Goal: Information Seeking & Learning: Learn about a topic

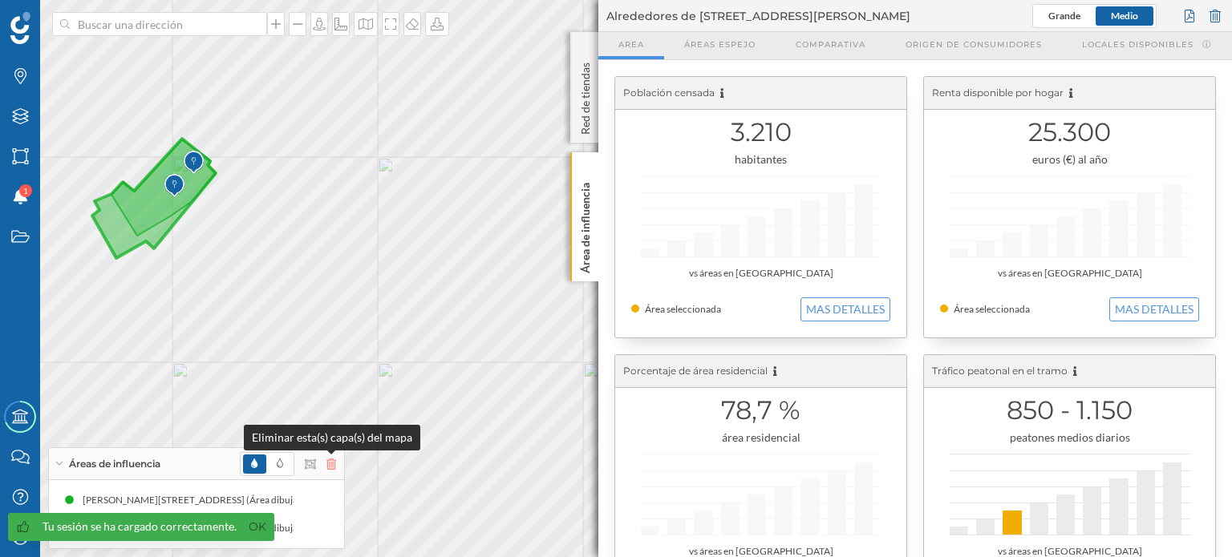
click at [326, 465] on icon at bounding box center [331, 464] width 10 height 11
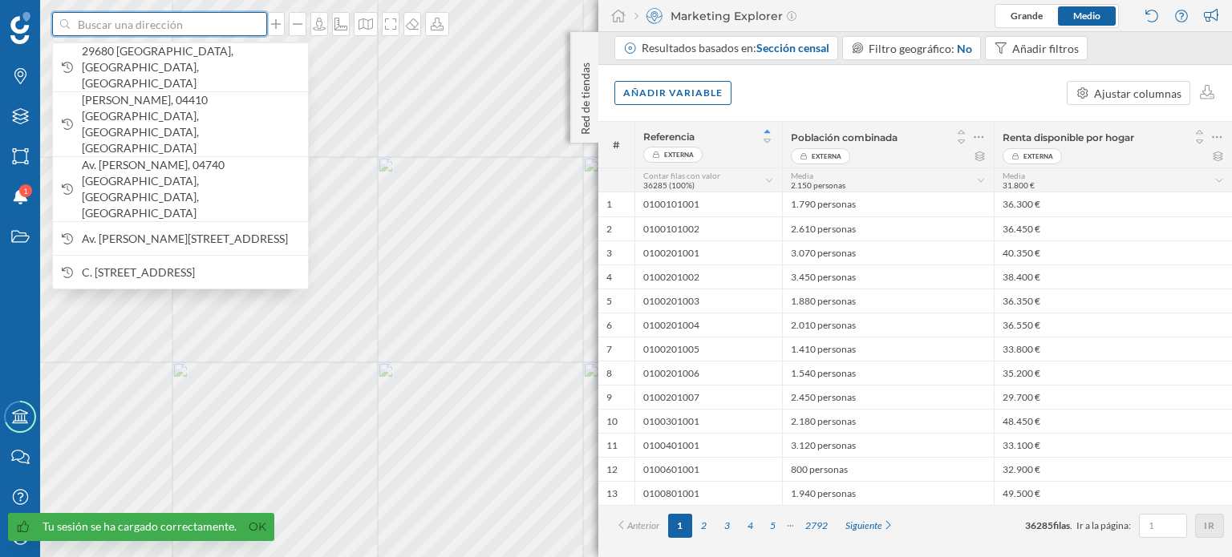
click at [164, 30] on input at bounding box center [160, 24] width 180 height 24
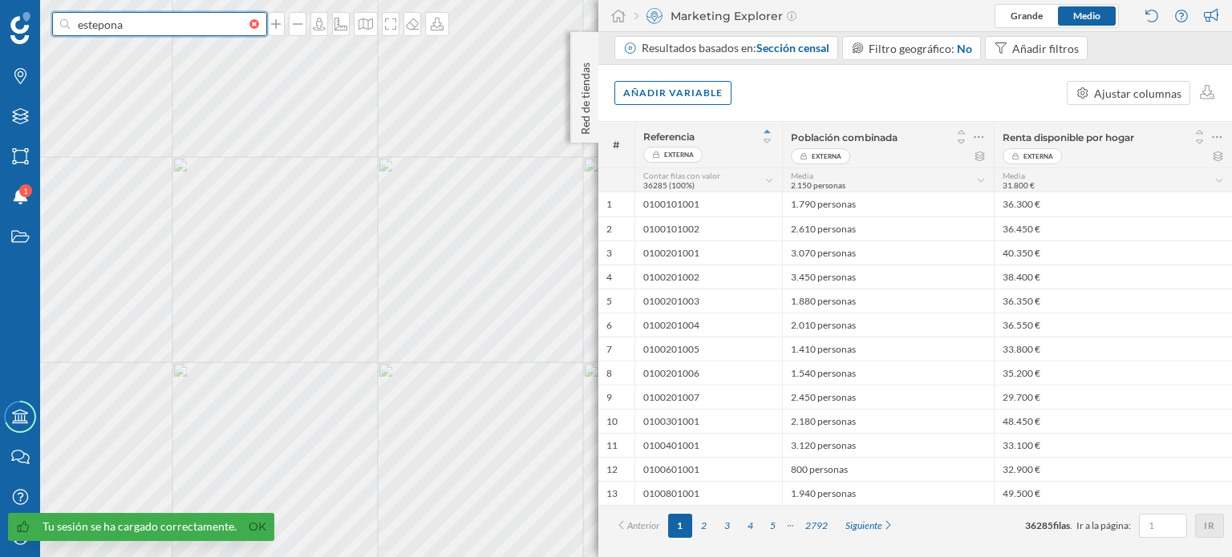
type input "estepona"
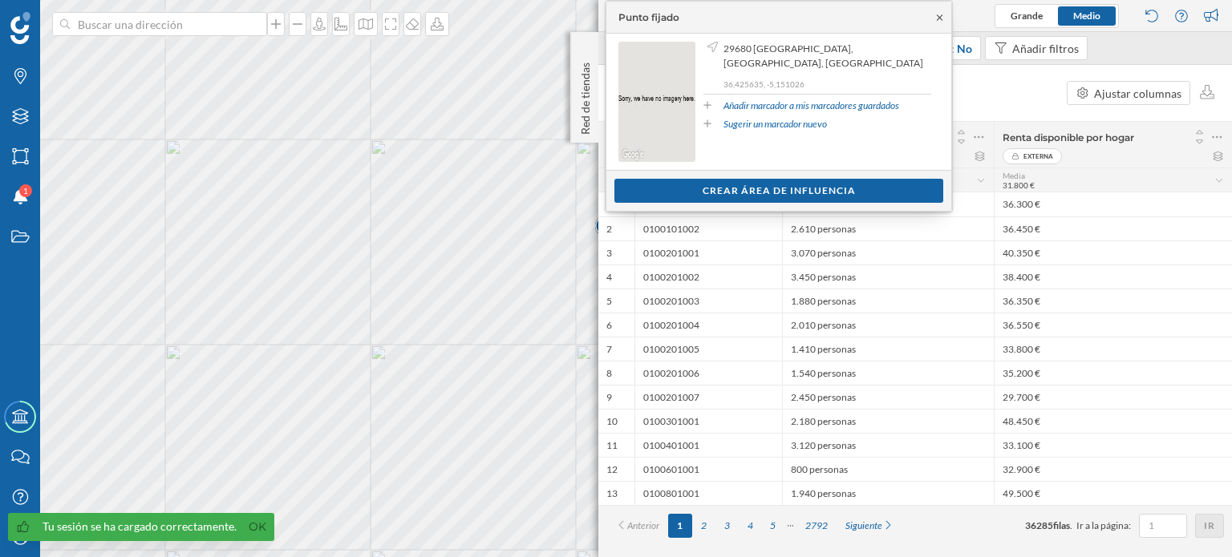
click at [938, 15] on icon at bounding box center [940, 17] width 6 height 6
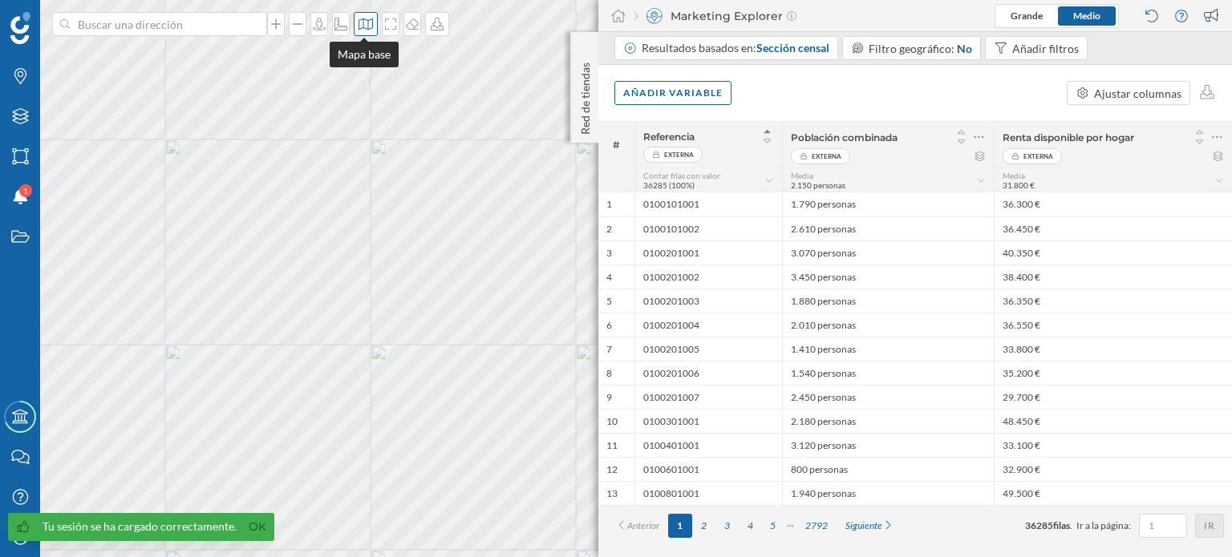
click at [371, 21] on icon at bounding box center [366, 23] width 14 height 11
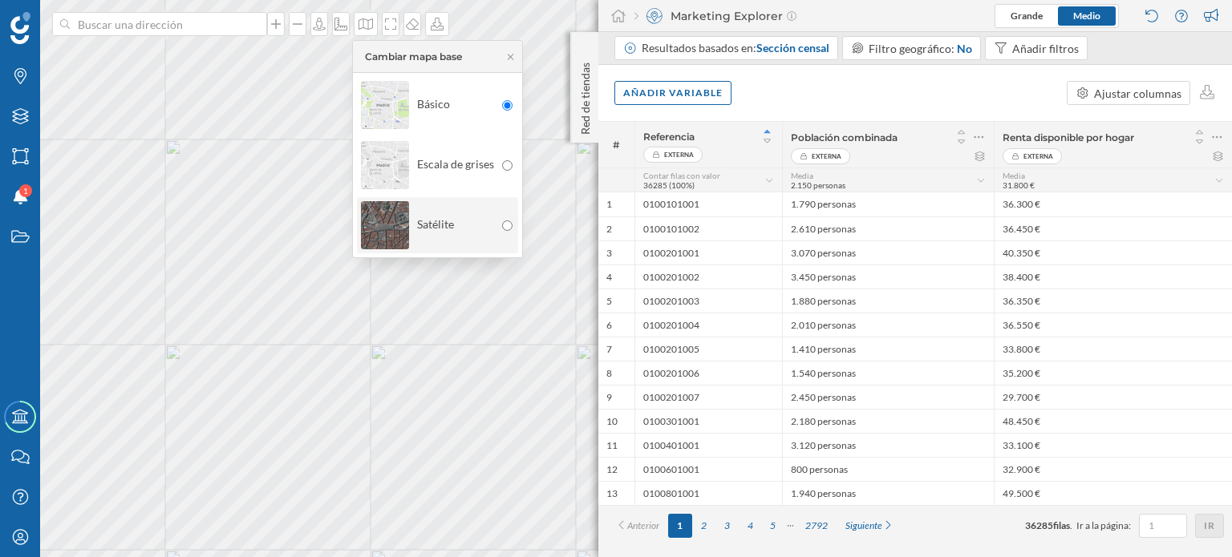
click at [477, 217] on div "Satélite" at bounding box center [427, 225] width 133 height 56
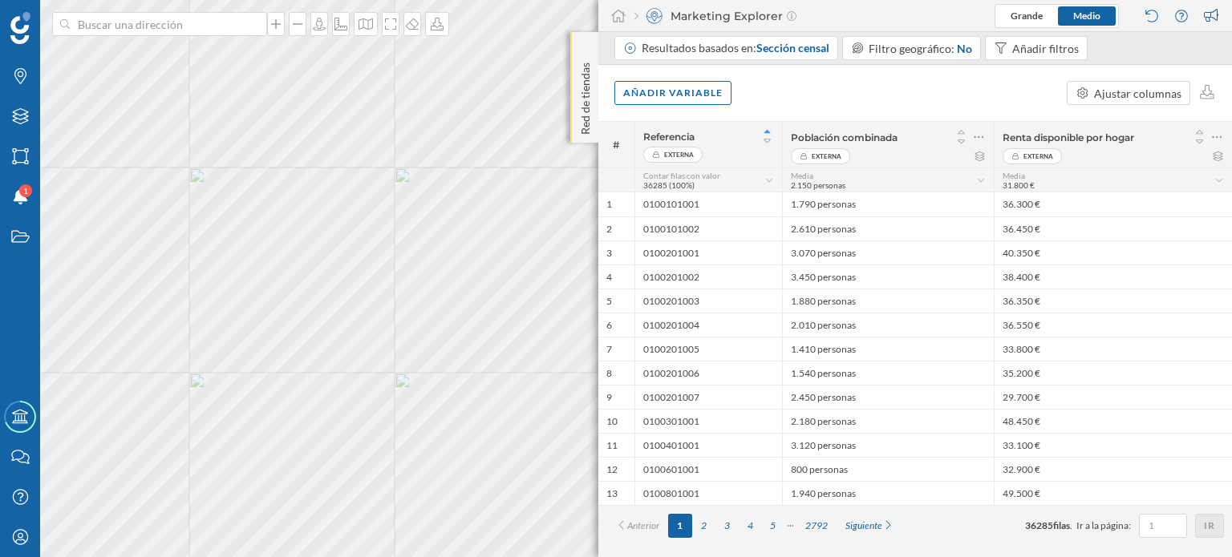
click at [589, 42] on div "Red de tiendas" at bounding box center [584, 87] width 28 height 111
click at [589, 42] on div at bounding box center [585, 48] width 16 height 16
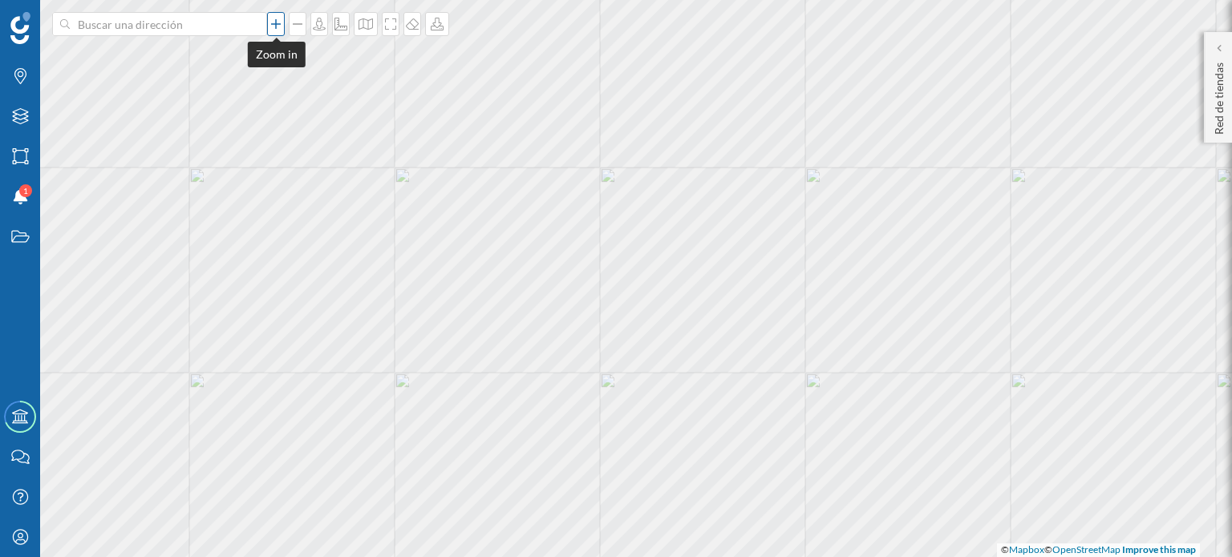
click at [276, 18] on icon at bounding box center [276, 24] width 16 height 13
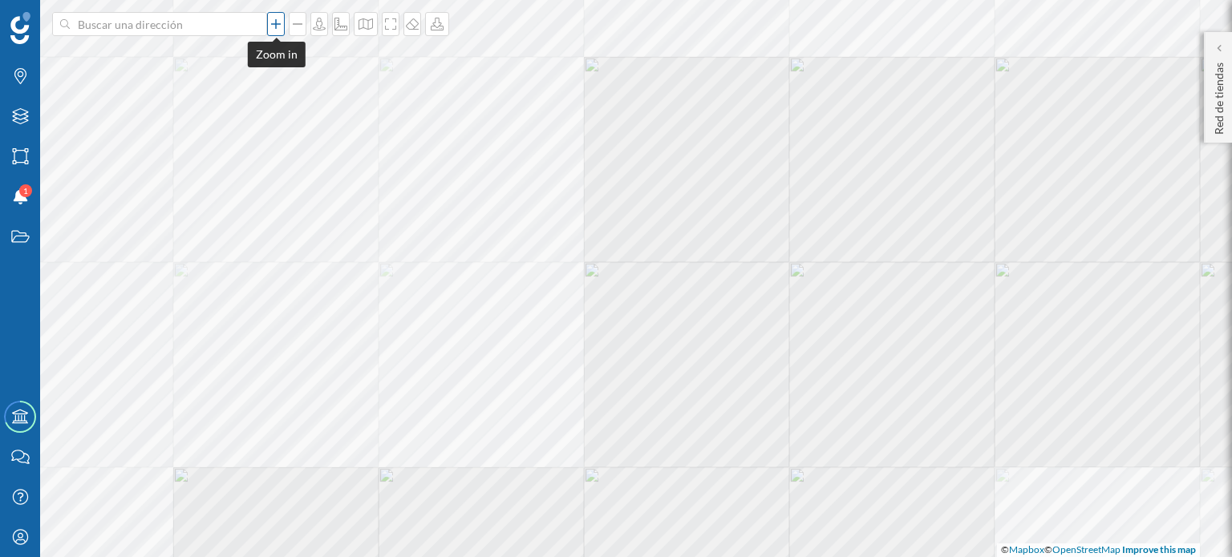
click at [275, 18] on icon at bounding box center [276, 24] width 16 height 13
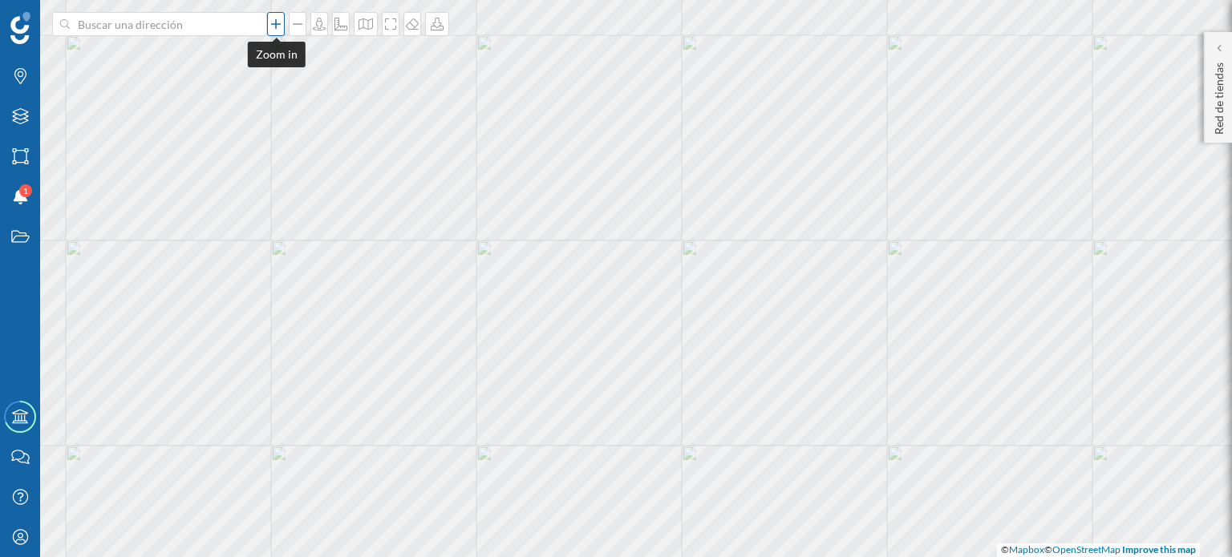
click at [274, 18] on icon at bounding box center [276, 24] width 16 height 13
click at [17, 71] on icon "Marcas" at bounding box center [20, 76] width 20 height 16
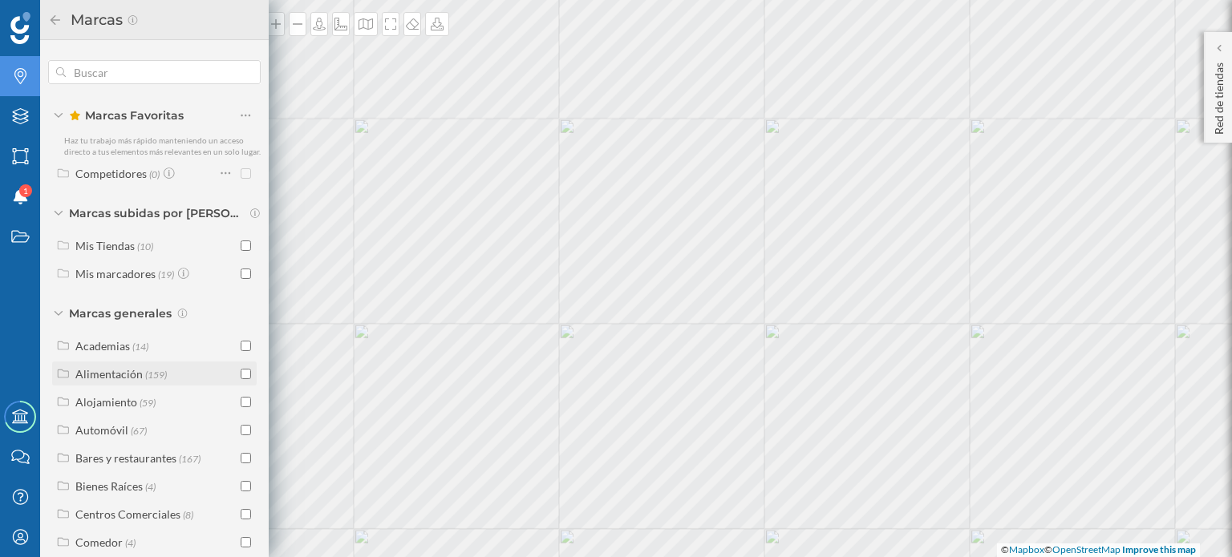
click at [241, 379] on input "checkbox" at bounding box center [246, 374] width 10 height 10
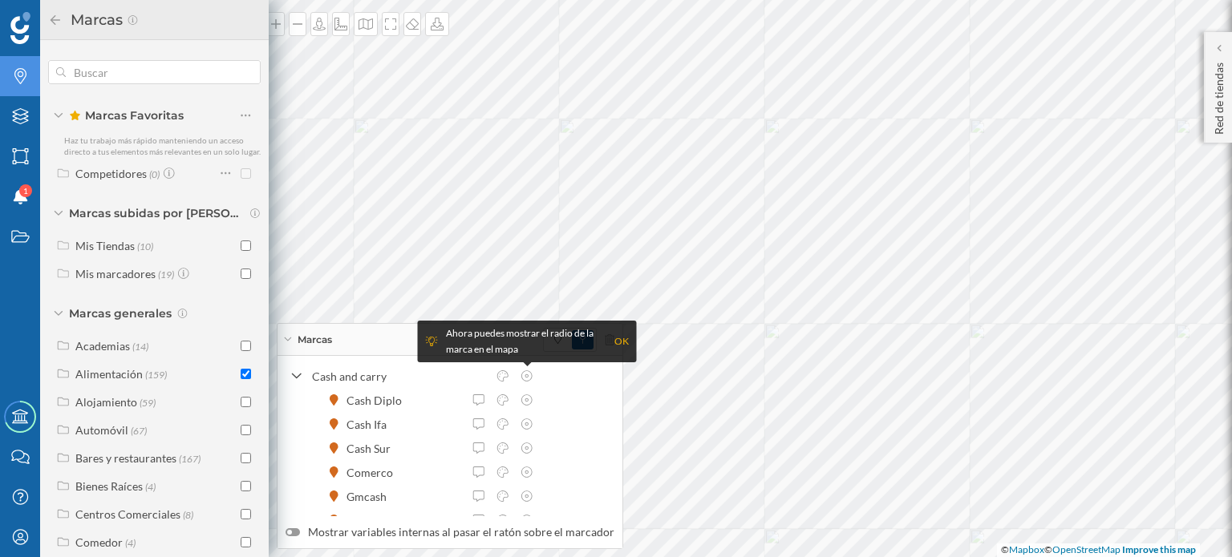
click at [621, 342] on div "OK" at bounding box center [621, 342] width 14 height 16
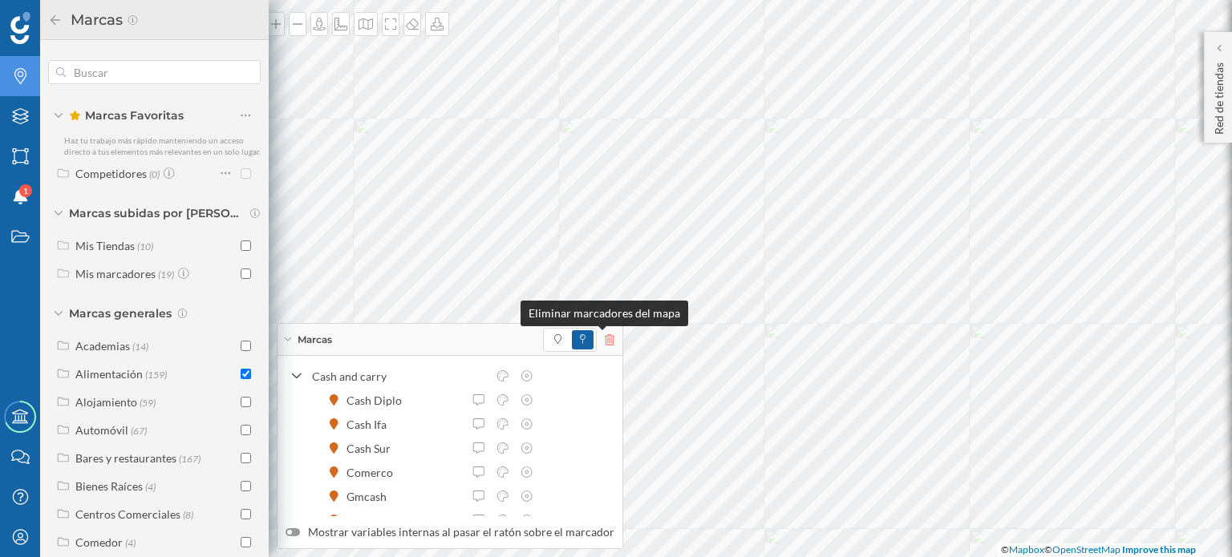
click at [605, 341] on icon at bounding box center [610, 339] width 10 height 11
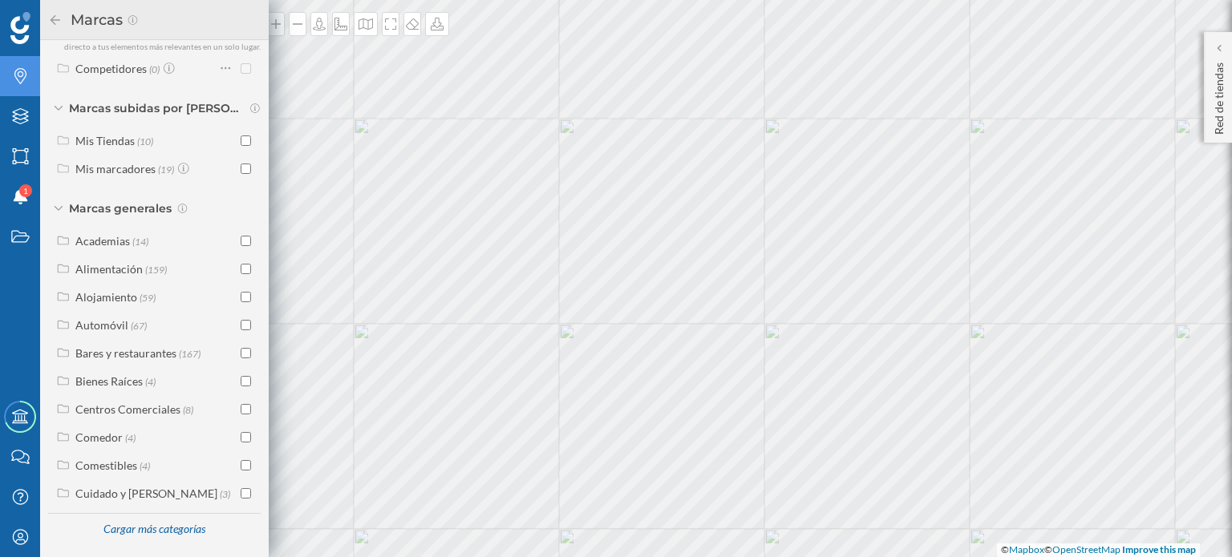
scroll to position [115, 0]
click at [241, 267] on input "checkbox" at bounding box center [246, 269] width 10 height 10
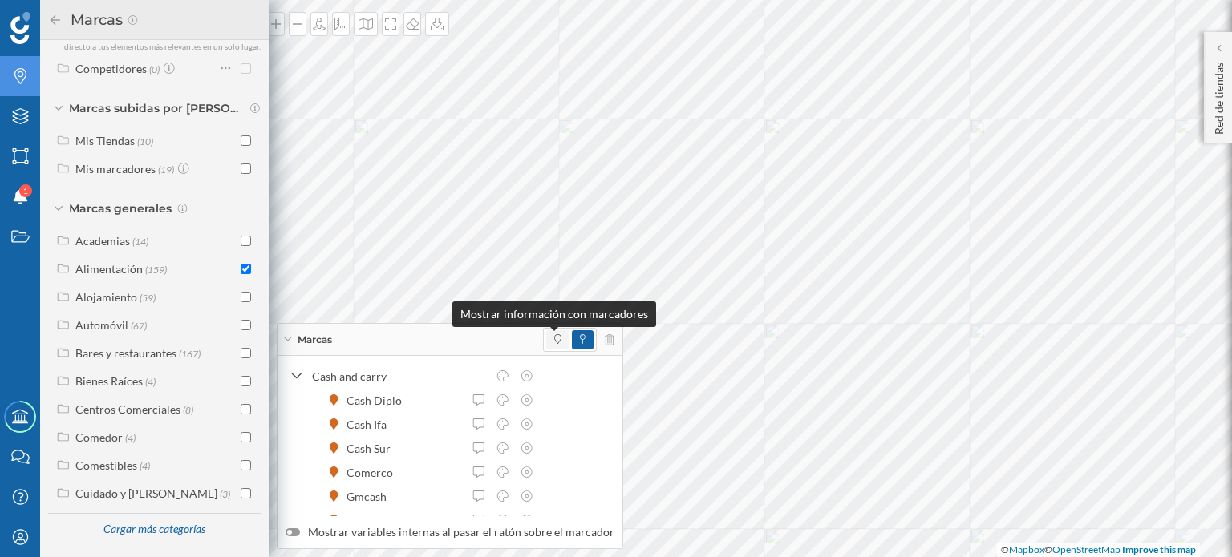
click at [554, 339] on icon at bounding box center [557, 339] width 7 height 10
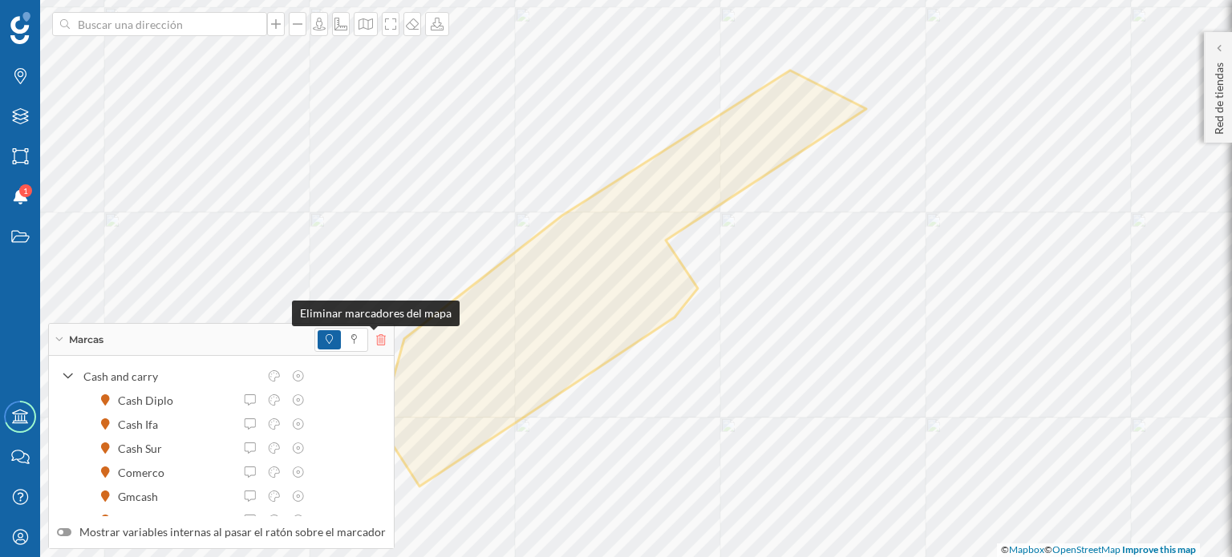
click at [376, 338] on icon at bounding box center [381, 339] width 10 height 11
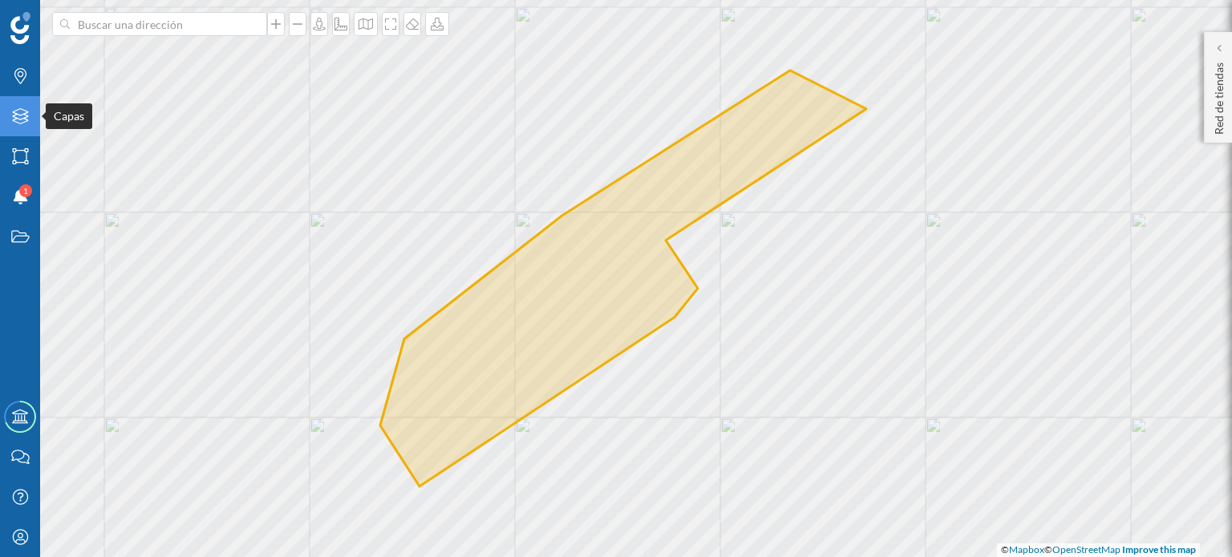
click at [19, 117] on icon "Capas" at bounding box center [20, 116] width 20 height 16
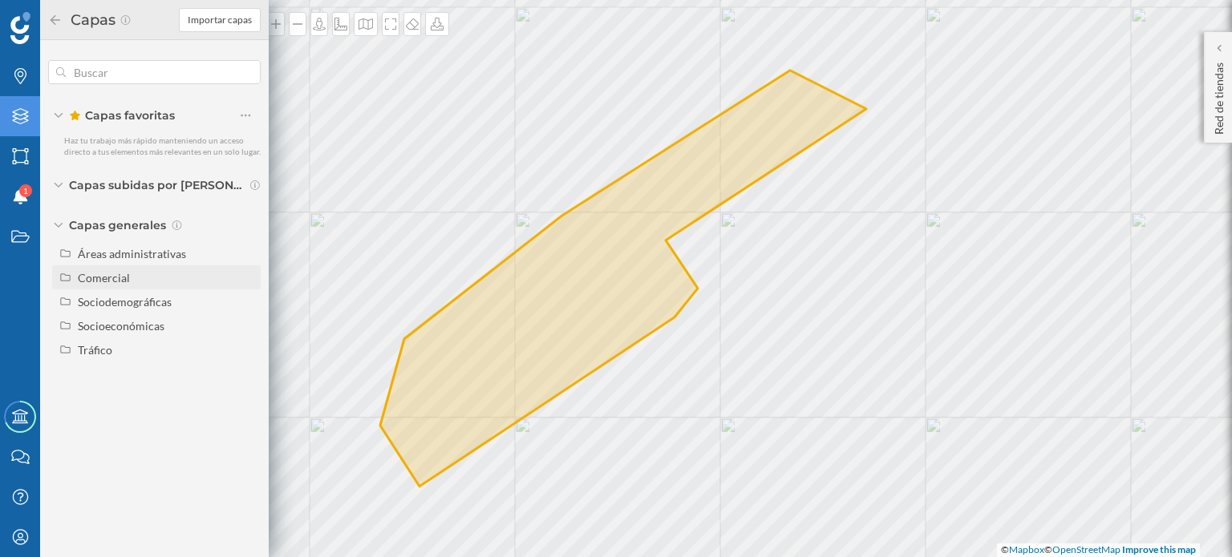
click at [95, 275] on div "Comercial" at bounding box center [104, 278] width 52 height 14
click at [119, 297] on div "Marcadores comerciales" at bounding box center [113, 306] width 60 height 30
click at [245, 302] on input "Marcadores comerciales" at bounding box center [250, 307] width 10 height 10
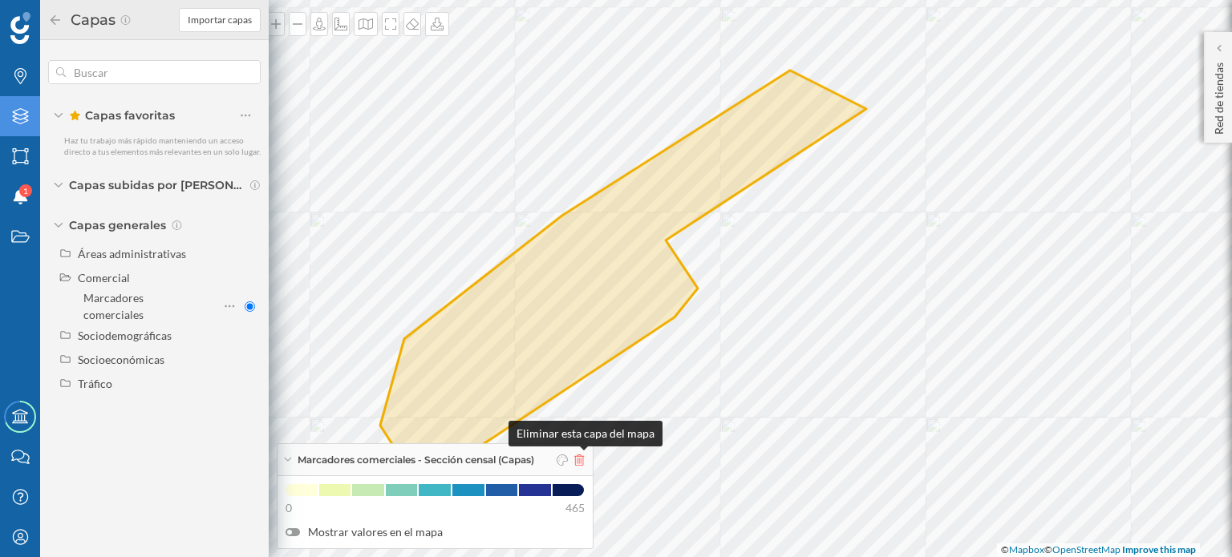
click at [583, 463] on icon at bounding box center [579, 460] width 10 height 11
radio input "false"
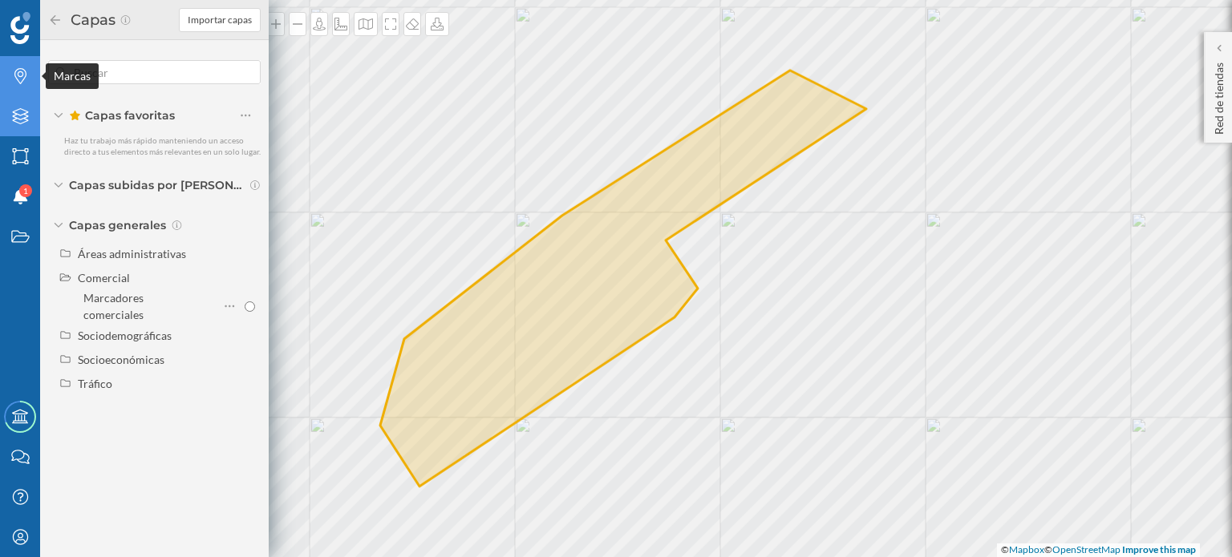
click at [22, 76] on icon at bounding box center [20, 76] width 12 height 16
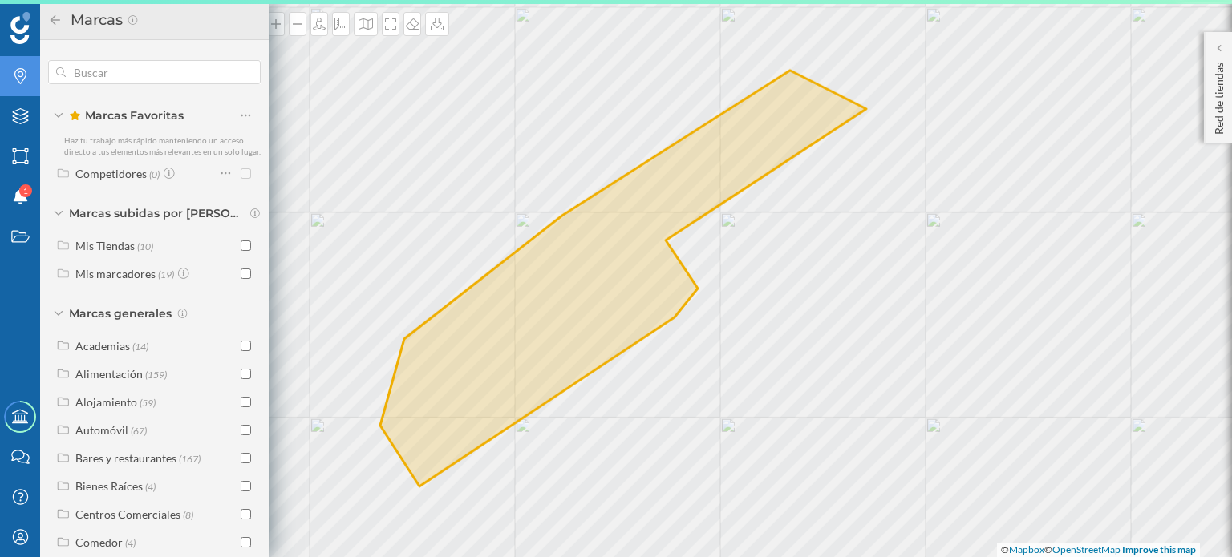
click at [51, 18] on icon at bounding box center [55, 19] width 14 height 11
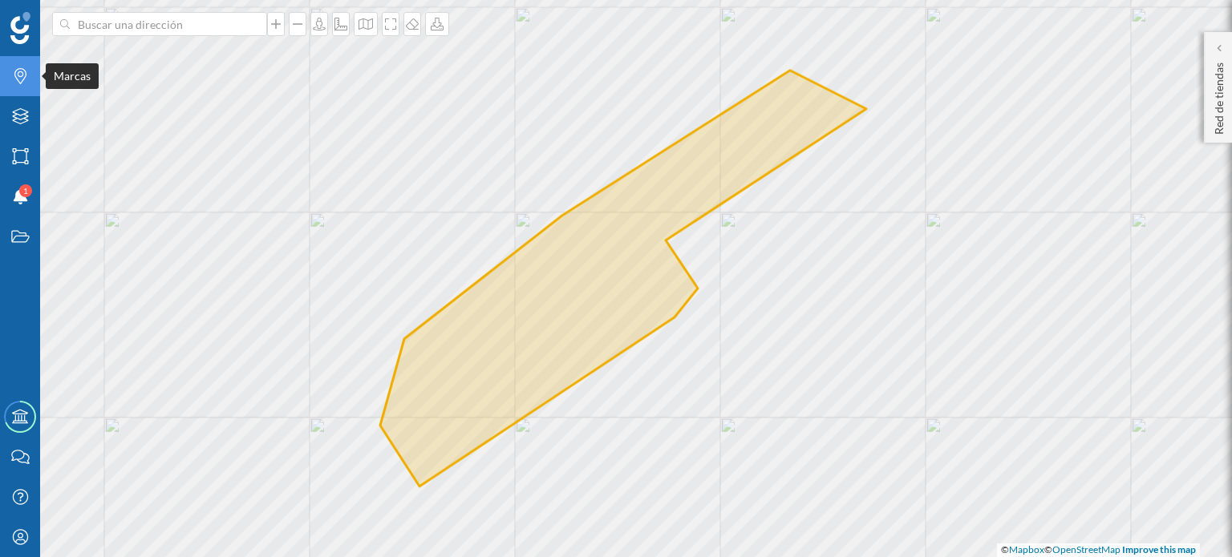
click at [22, 83] on icon "Marcas" at bounding box center [20, 76] width 20 height 16
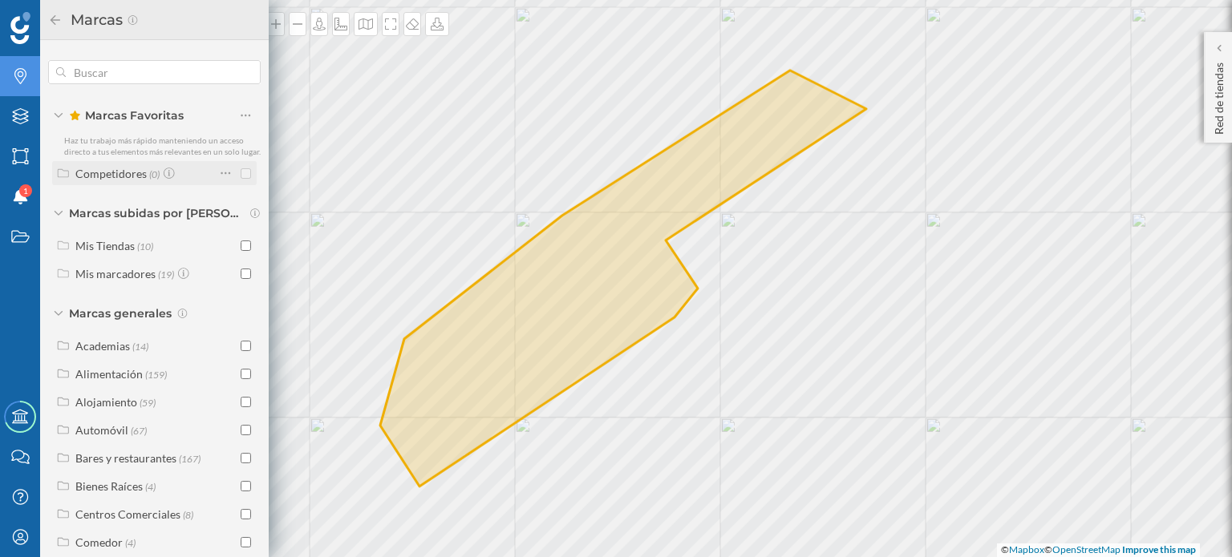
click at [229, 184] on div at bounding box center [230, 173] width 22 height 22
click at [132, 180] on div "Competidores" at bounding box center [110, 174] width 71 height 14
click at [66, 407] on icon at bounding box center [63, 401] width 14 height 11
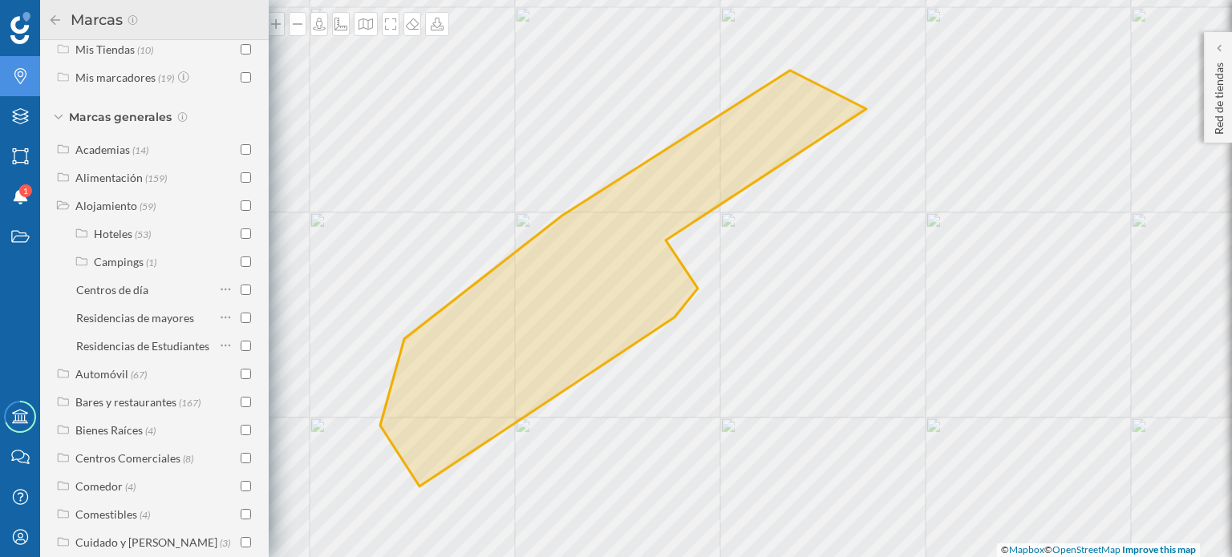
scroll to position [198, 0]
click at [84, 182] on div "Alimentación" at bounding box center [108, 176] width 67 height 14
click at [241, 265] on input "checkbox" at bounding box center [246, 260] width 10 height 10
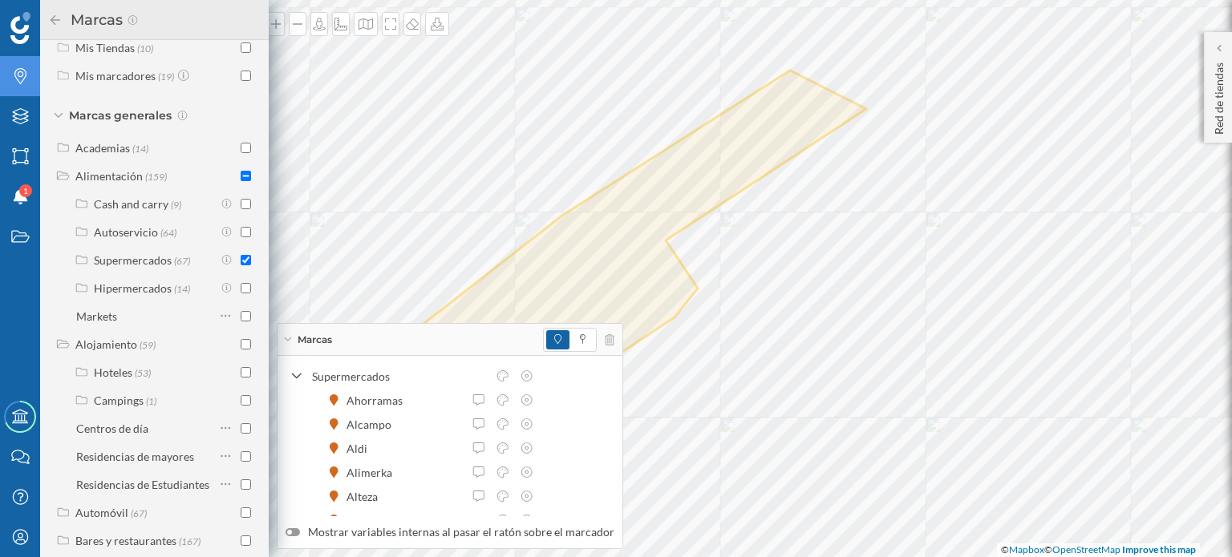
click at [51, 22] on icon at bounding box center [55, 19] width 14 height 11
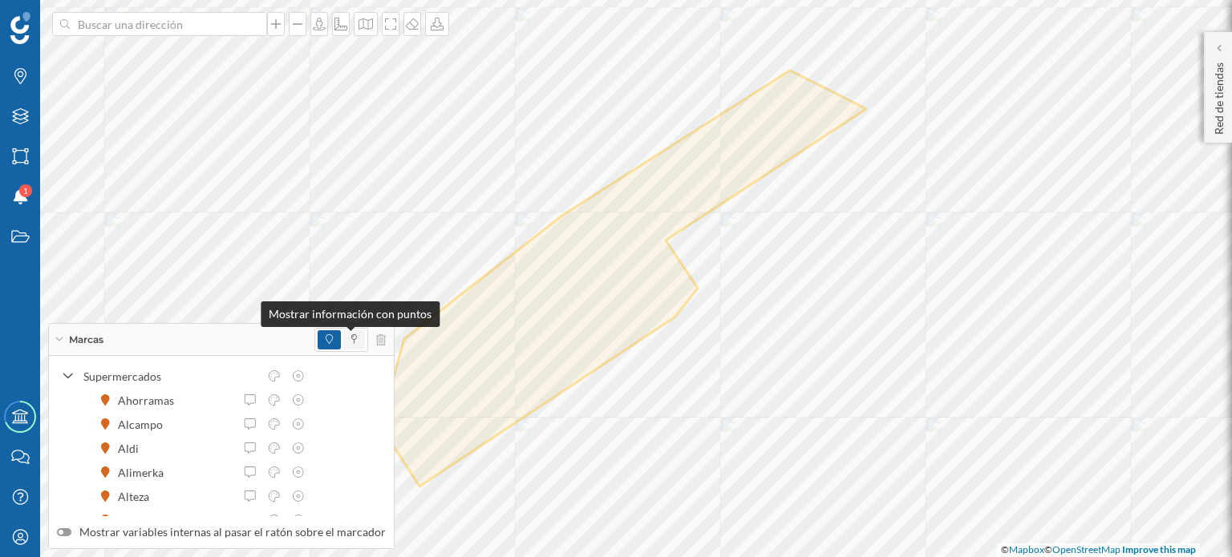
click at [351, 342] on icon at bounding box center [354, 339] width 6 height 10
click at [326, 338] on icon at bounding box center [329, 339] width 7 height 10
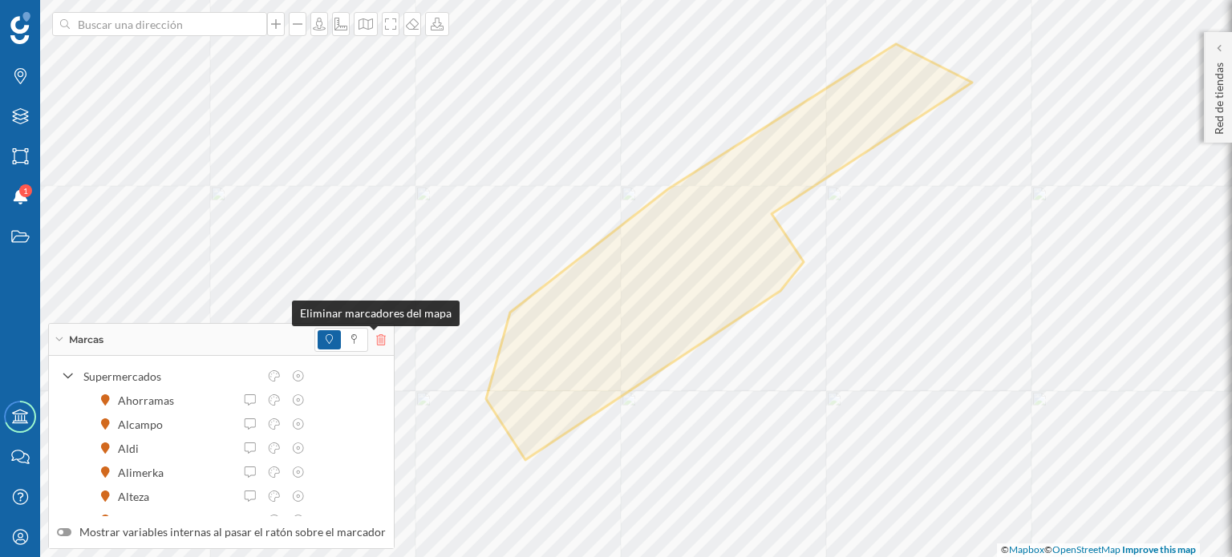
click at [376, 340] on icon at bounding box center [381, 339] width 10 height 11
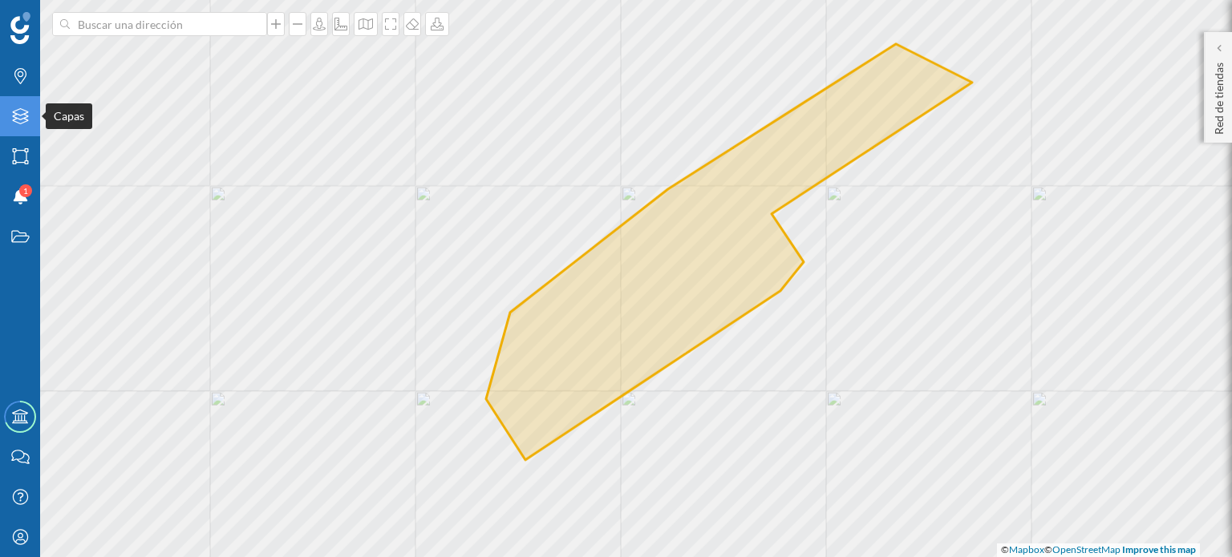
click at [21, 118] on icon "Capas" at bounding box center [20, 116] width 20 height 16
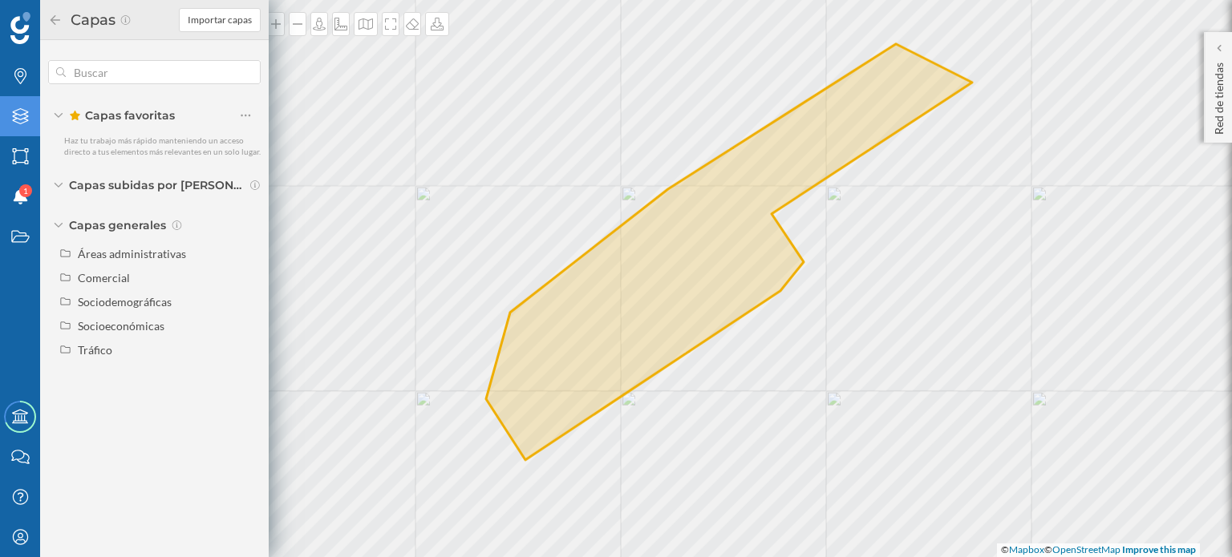
click at [51, 16] on icon at bounding box center [55, 19] width 14 height 11
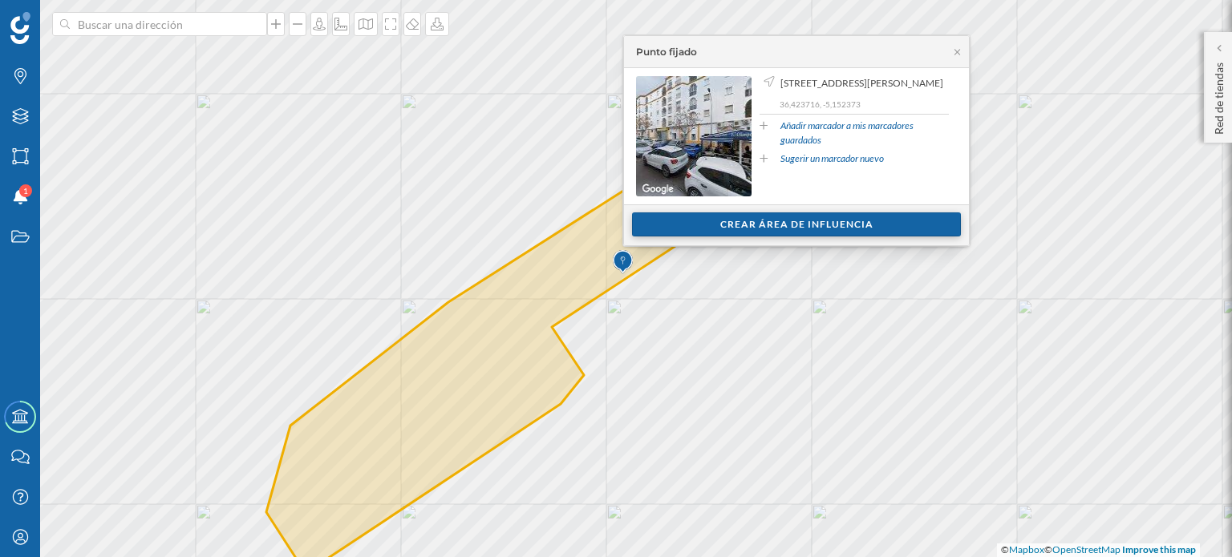
click at [806, 215] on div "Crear área de influencia" at bounding box center [796, 225] width 329 height 24
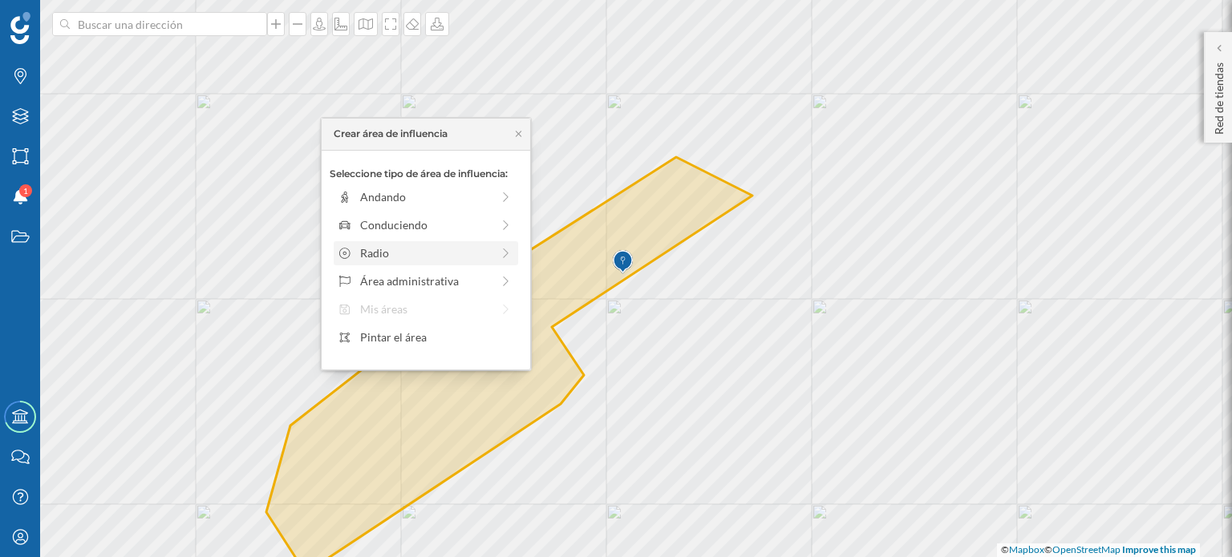
click at [507, 253] on icon at bounding box center [506, 254] width 6 height 10
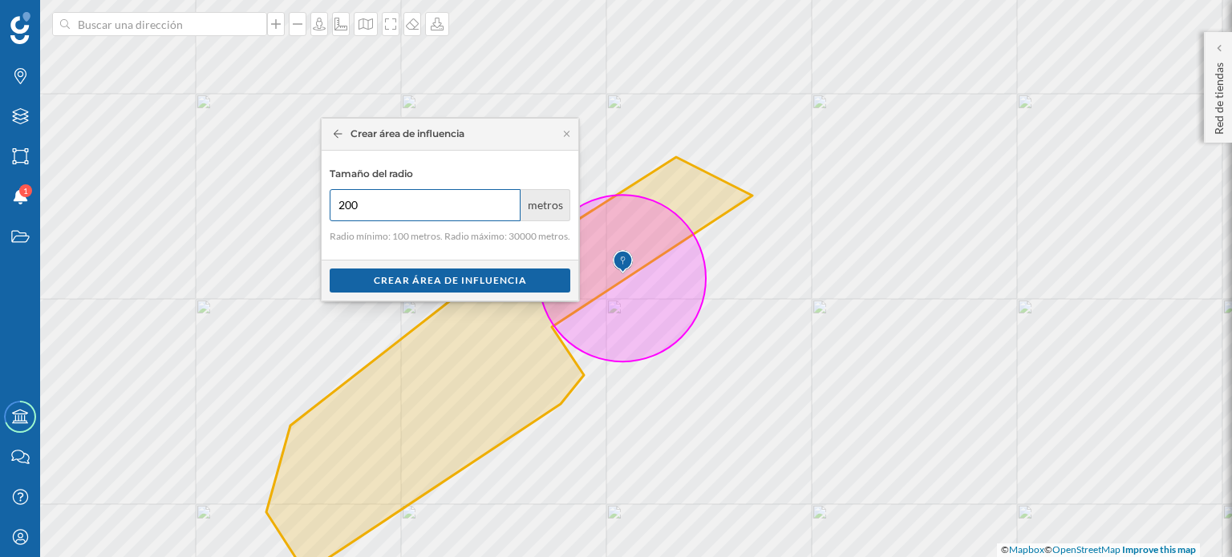
click at [505, 201] on input "200" at bounding box center [425, 205] width 191 height 32
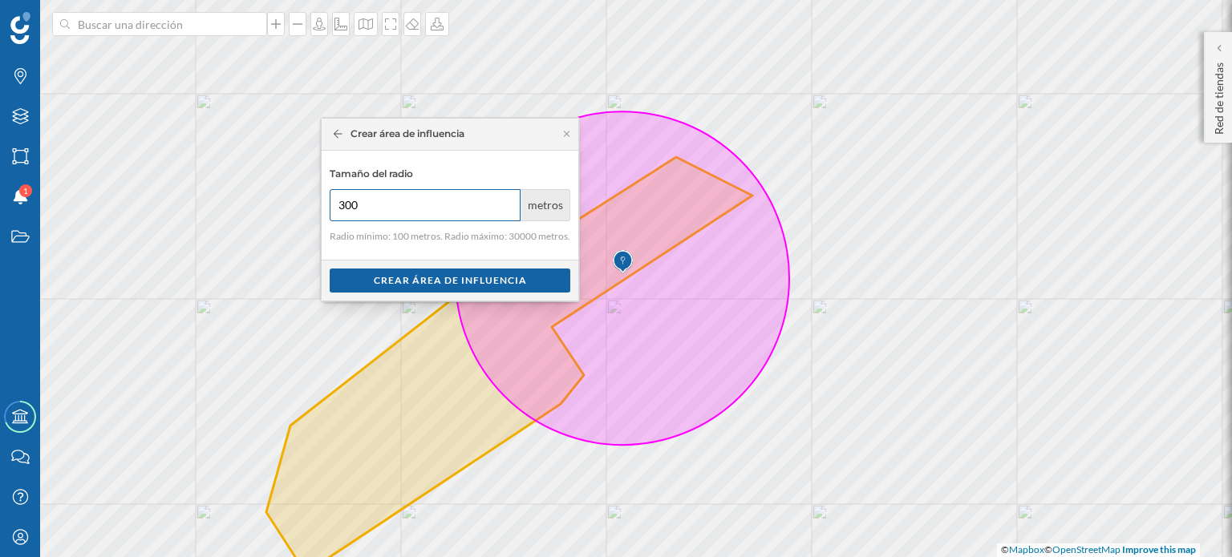
type input "300"
click at [505, 201] on input "300" at bounding box center [425, 205] width 191 height 32
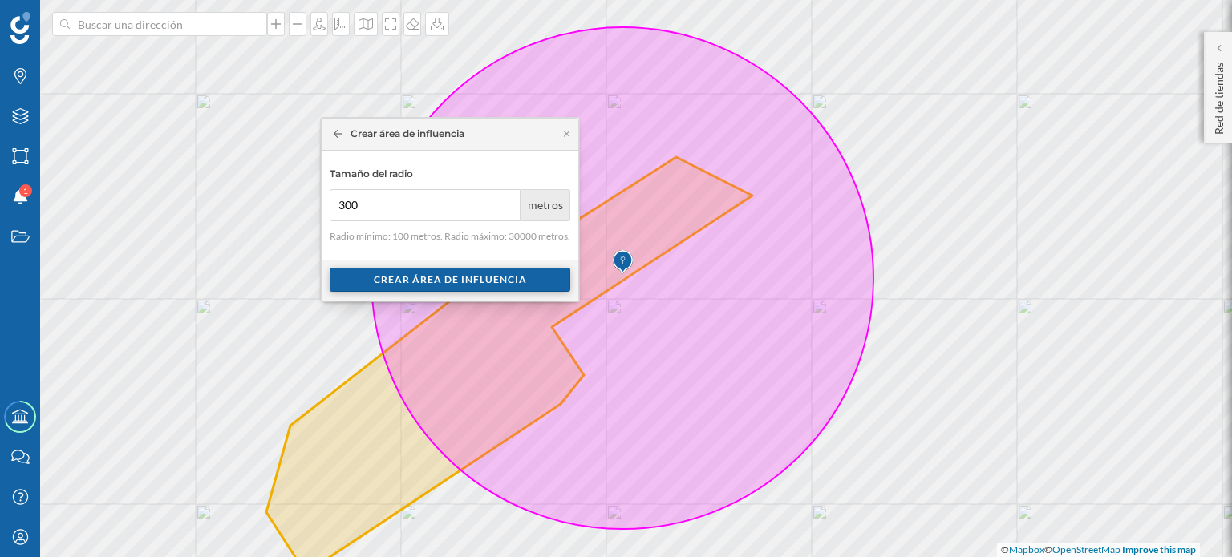
click at [468, 277] on div "Crear área de influencia" at bounding box center [450, 280] width 241 height 24
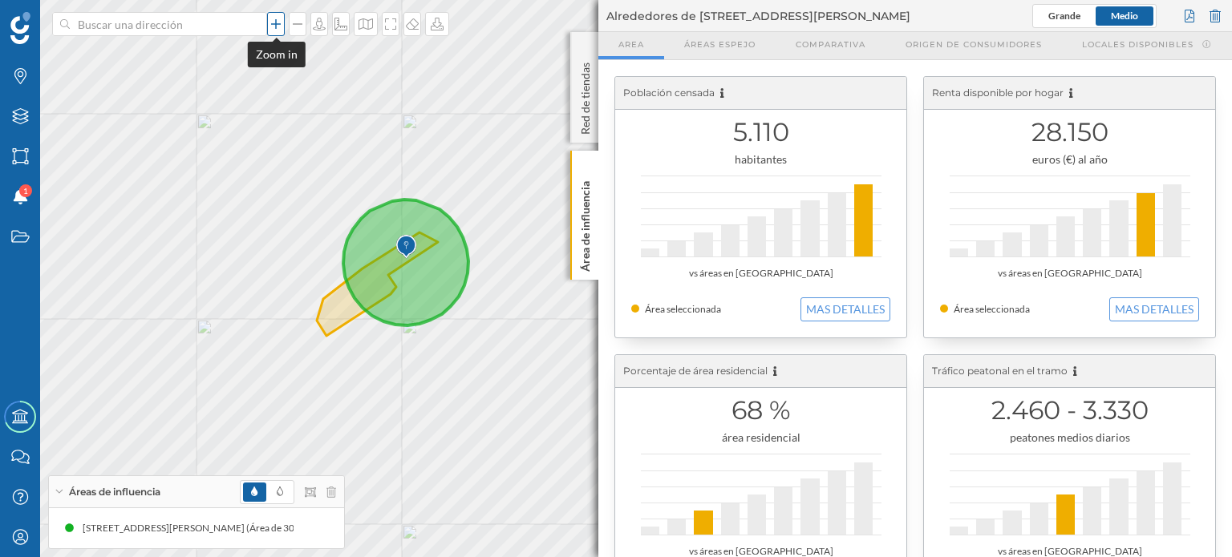
click at [273, 18] on icon at bounding box center [276, 24] width 16 height 13
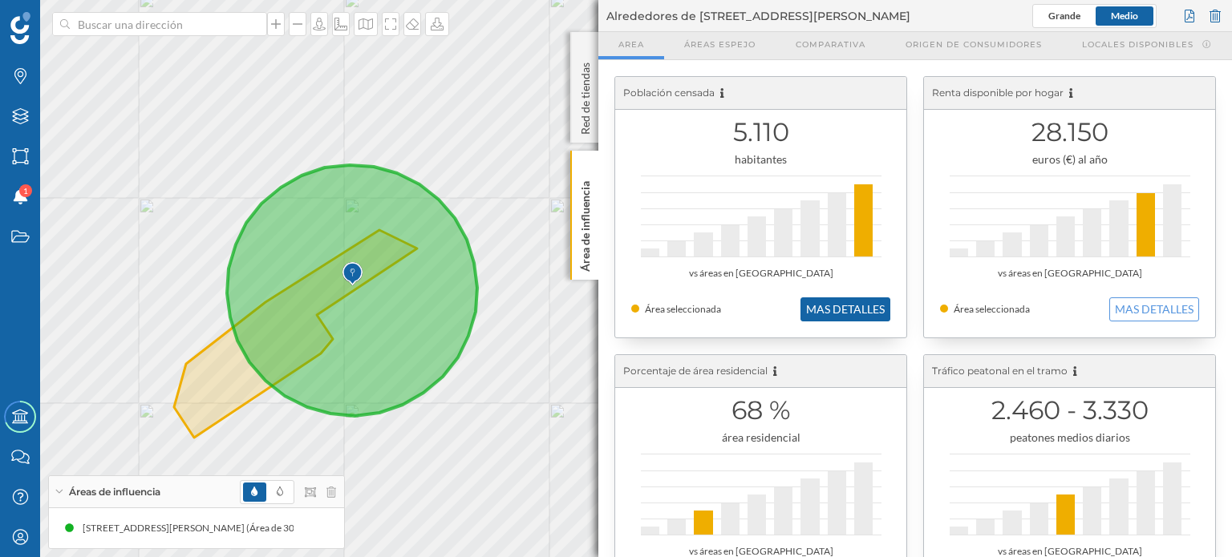
click at [847, 308] on button "MAS DETALLES" at bounding box center [845, 310] width 90 height 24
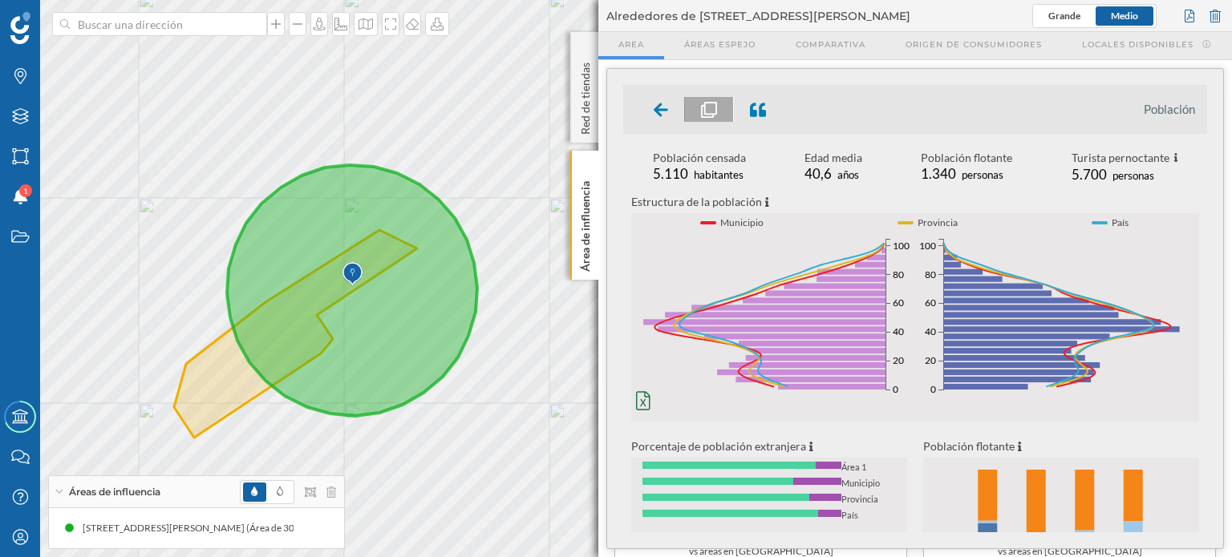
click at [658, 279] on icon "0% 1% 2% 3% 4% 0 20 40 60 80 100 Mujeres 0% 1% 2% 3% 4% 0 20 40 60 80 100" at bounding box center [773, 325] width 284 height 188
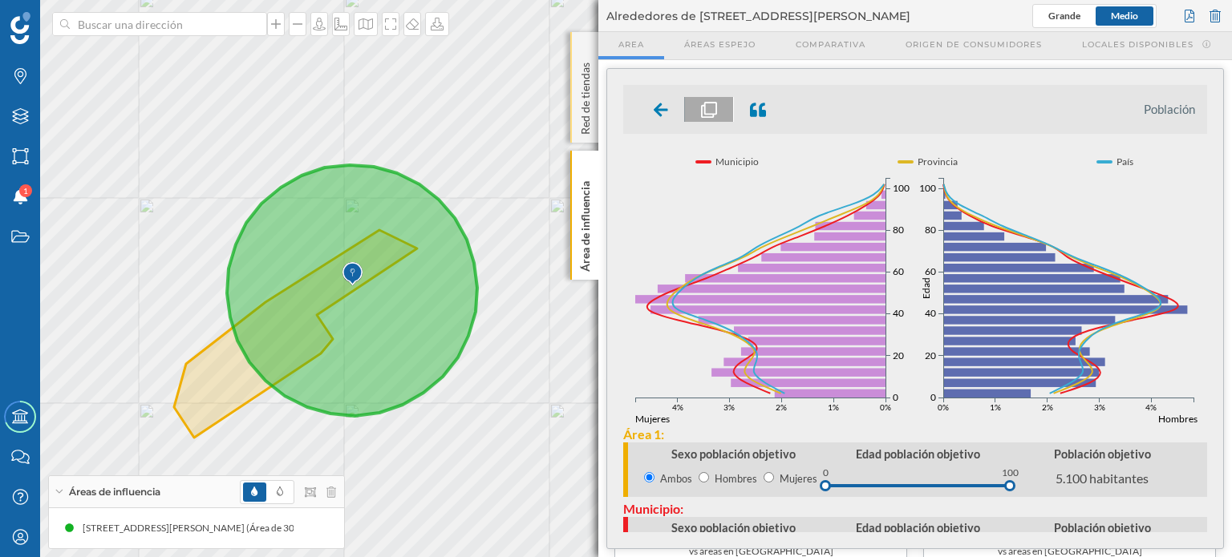
click at [585, 100] on p "Red de tiendas" at bounding box center [585, 95] width 16 height 79
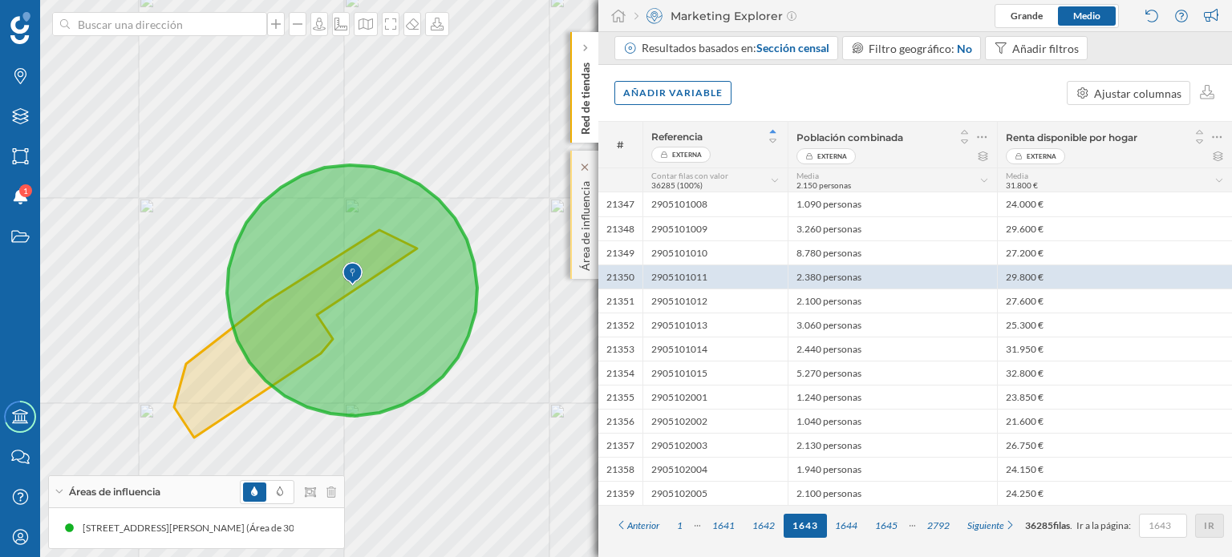
click at [581, 211] on p "Área de influencia" at bounding box center [585, 223] width 16 height 96
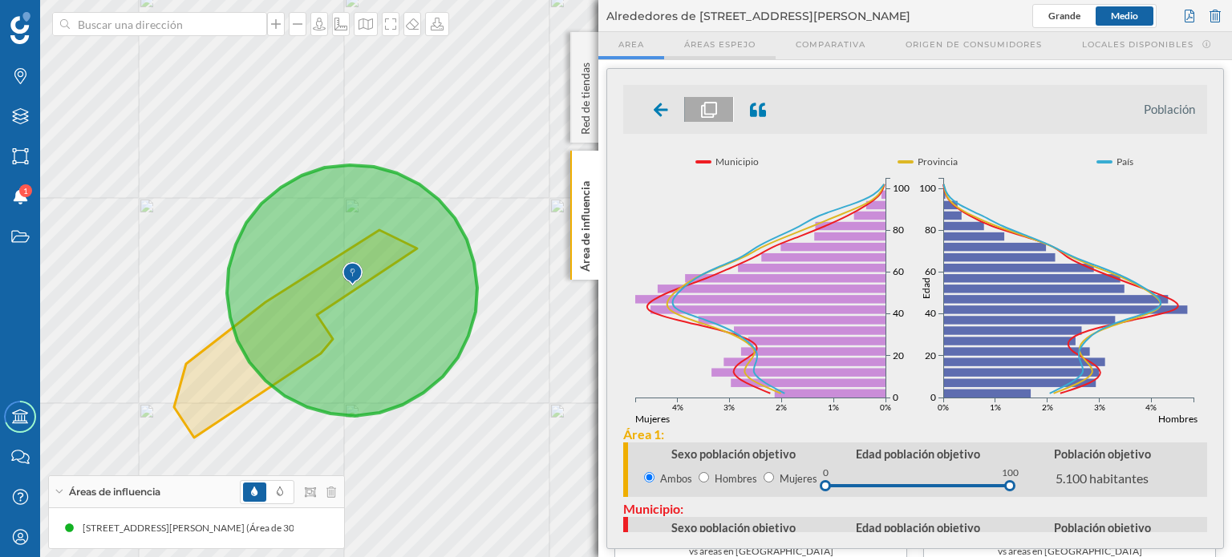
click at [714, 49] on span "Áreas espejo" at bounding box center [719, 44] width 71 height 12
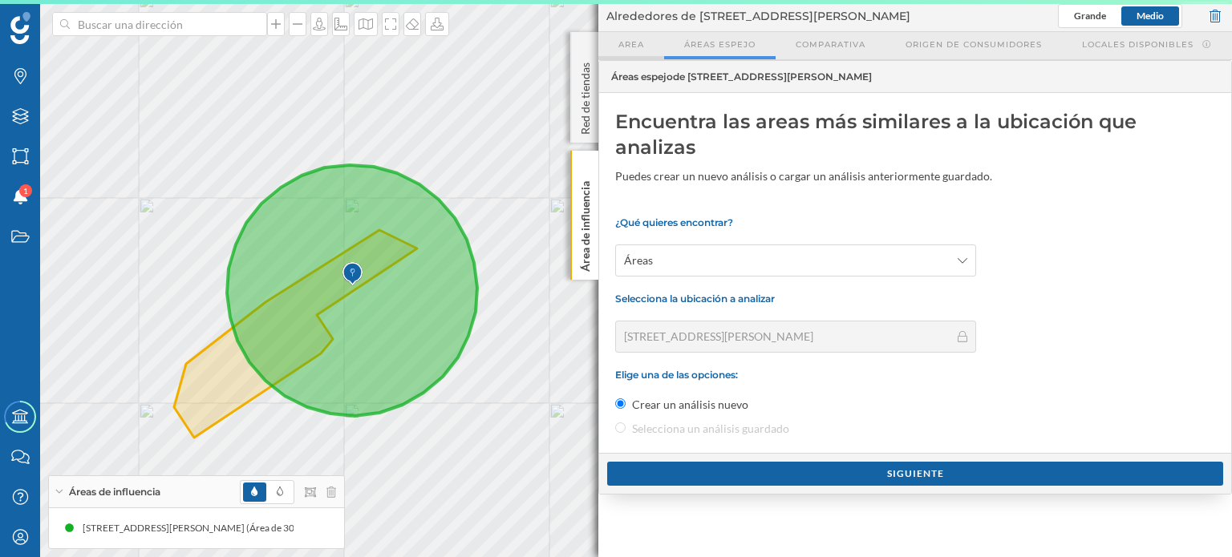
click at [626, 44] on span "Area" at bounding box center [631, 44] width 26 height 12
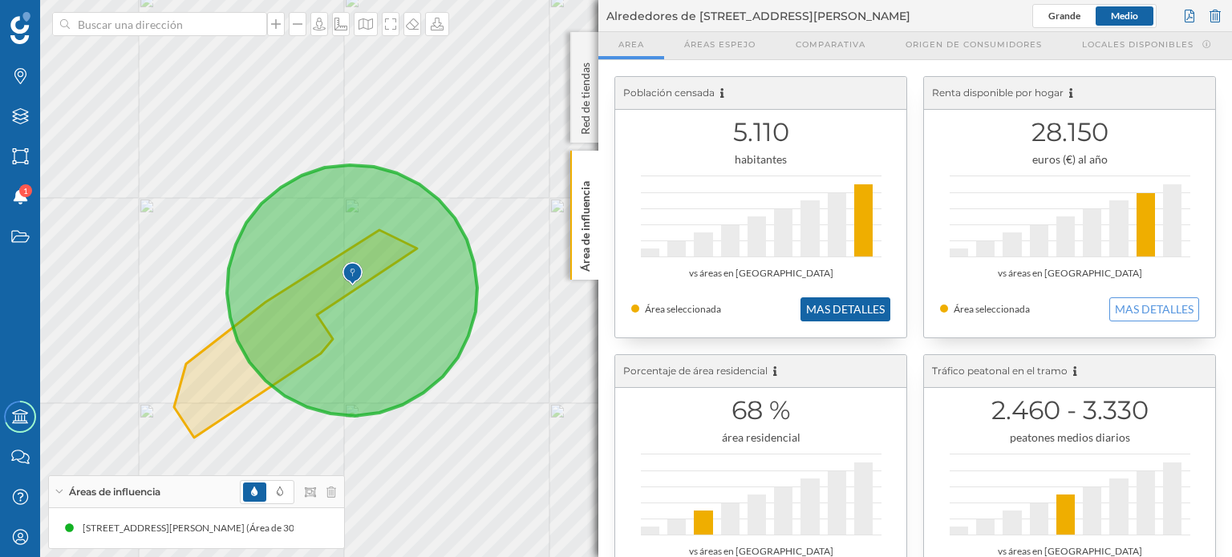
click at [840, 307] on button "MAS DETALLES" at bounding box center [845, 310] width 90 height 24
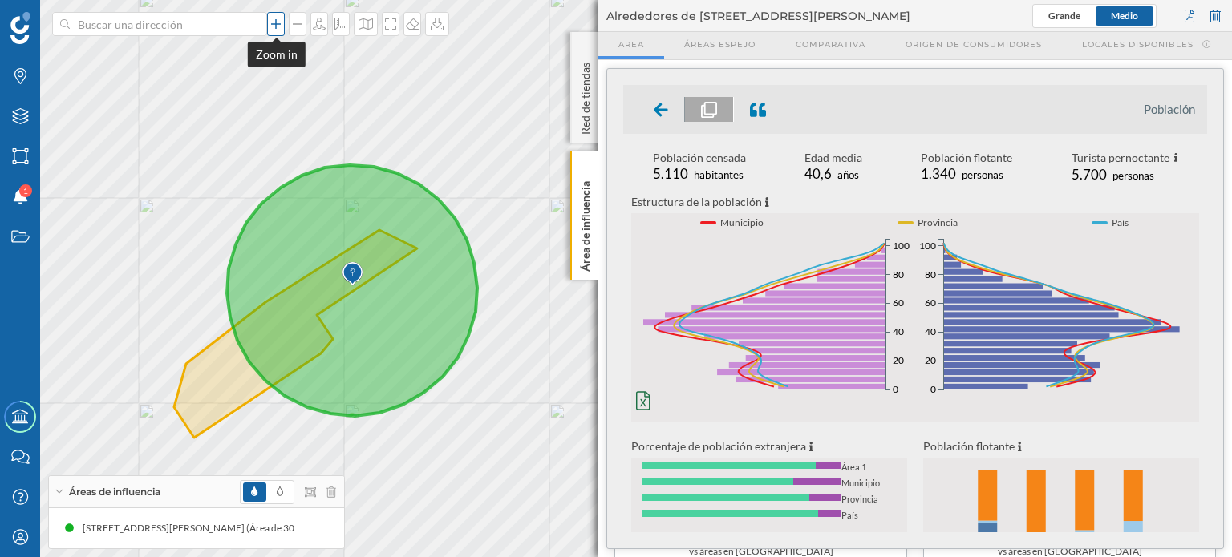
click at [274, 29] on icon at bounding box center [276, 24] width 16 height 13
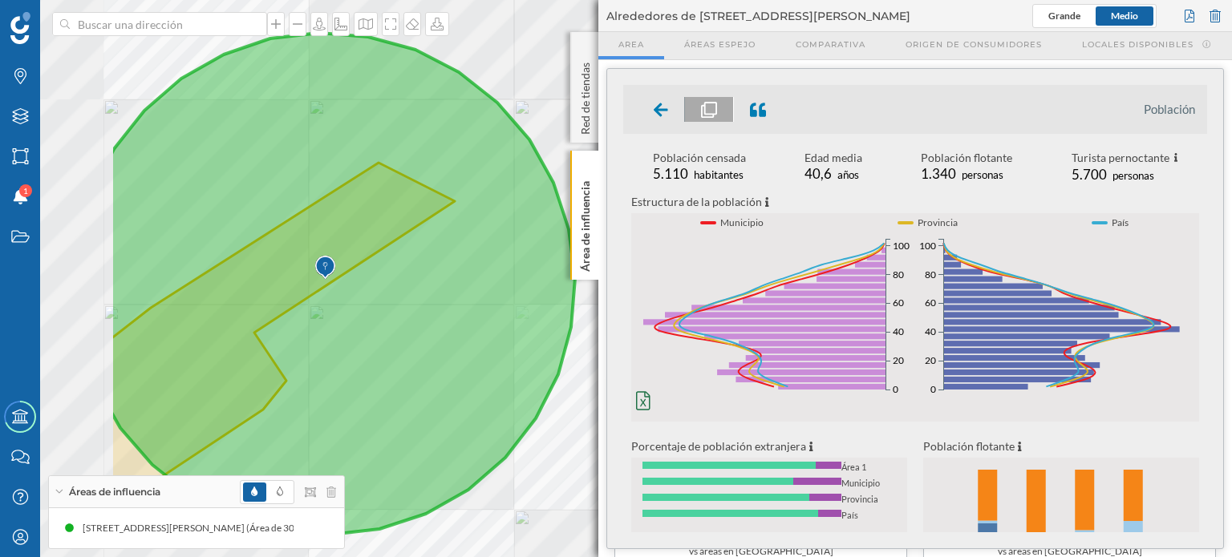
drag, startPoint x: 232, startPoint y: 237, endPoint x: 468, endPoint y: 219, distance: 237.3
click at [468, 219] on icon at bounding box center [342, 284] width 465 height 502
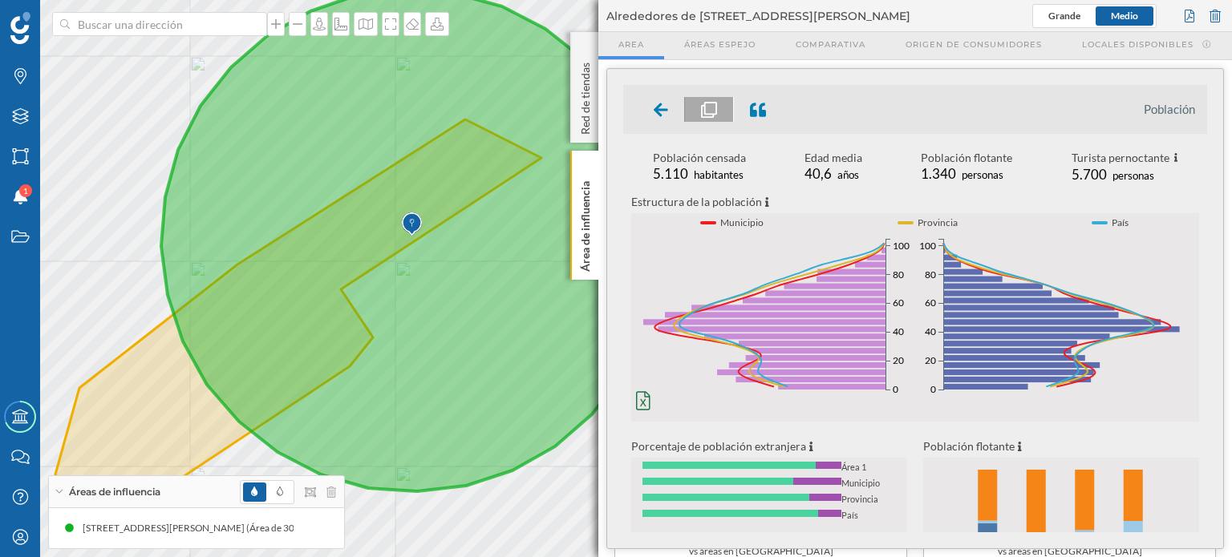
drag, startPoint x: 365, startPoint y: 302, endPoint x: 452, endPoint y: 259, distance: 96.8
click at [452, 259] on icon at bounding box center [411, 241] width 500 height 502
click at [298, 26] on icon at bounding box center [298, 24] width 16 height 13
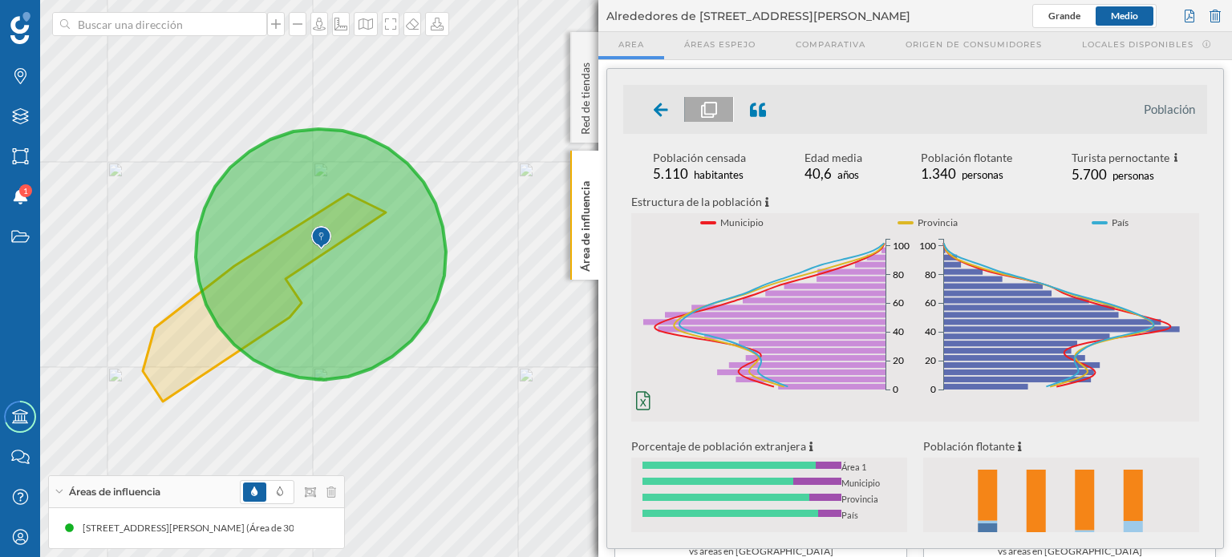
drag, startPoint x: 421, startPoint y: 338, endPoint x: 254, endPoint y: 335, distance: 166.9
click at [254, 335] on icon at bounding box center [321, 254] width 250 height 251
